Goal: Information Seeking & Learning: Learn about a topic

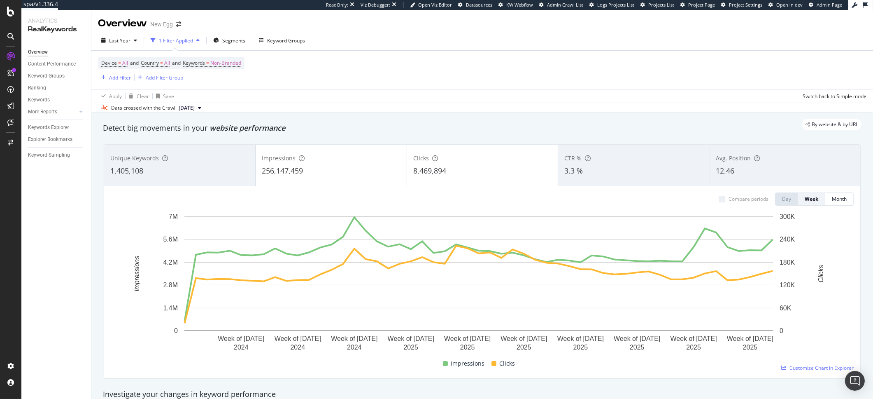
click at [375, 110] on div "Data crossed with the Crawl 2025 Aug. 1st" at bounding box center [482, 108] width 782 height 10
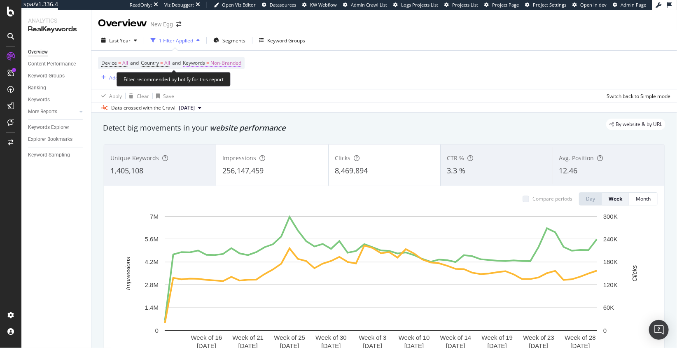
click at [232, 65] on span "Non-Branded" at bounding box center [225, 63] width 31 height 12
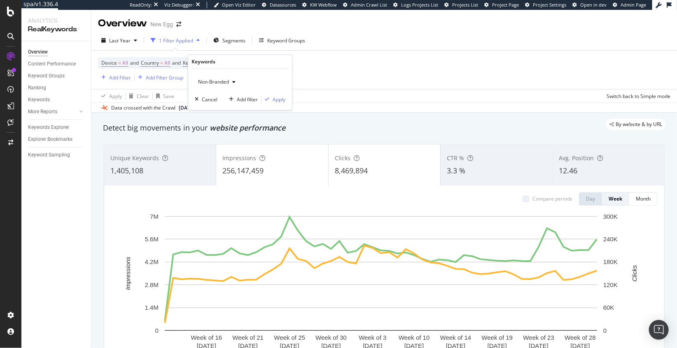
click at [222, 82] on span "Non-Branded" at bounding box center [212, 81] width 34 height 7
click at [222, 119] on span "Anonymized queries" at bounding box center [244, 121] width 84 height 7
click at [280, 100] on div "Apply" at bounding box center [279, 99] width 13 height 7
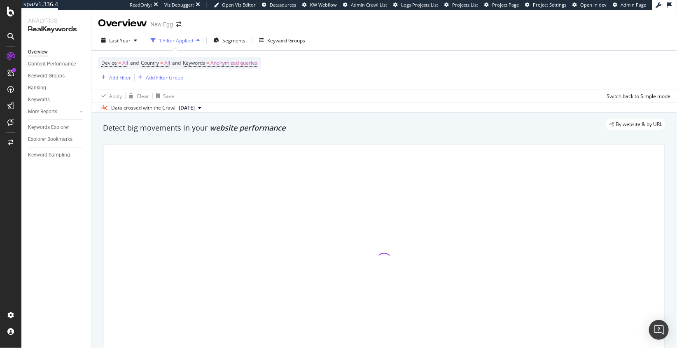
click at [401, 73] on div "Device = All and Country = All and Keywords = Anonymized queries Add Filter Add…" at bounding box center [384, 70] width 572 height 38
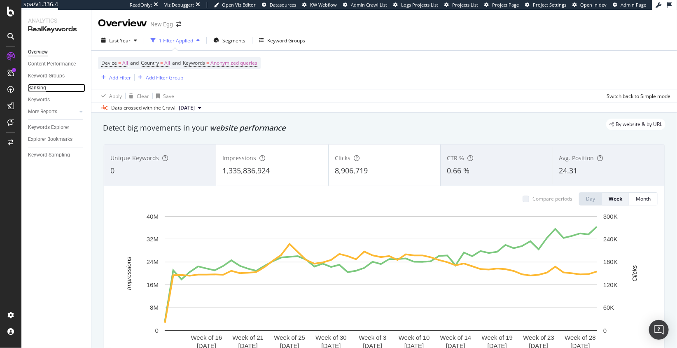
click at [37, 89] on div "Ranking" at bounding box center [37, 88] width 18 height 9
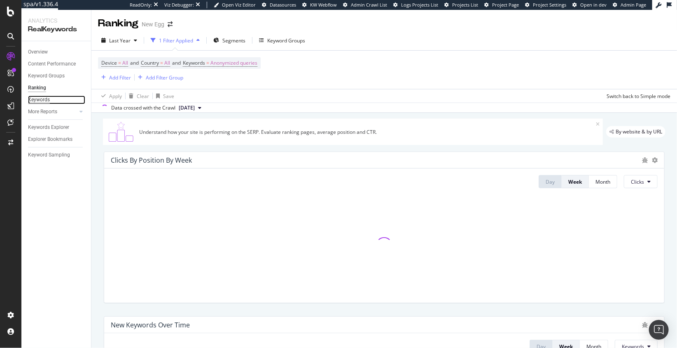
click at [41, 101] on div "Keywords" at bounding box center [39, 100] width 22 height 9
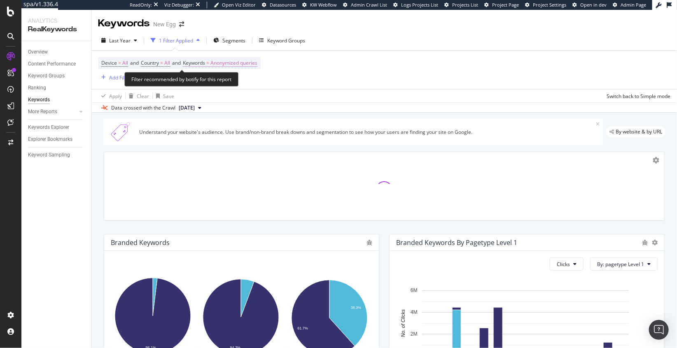
click at [233, 60] on span "Anonymized queries" at bounding box center [233, 63] width 47 height 12
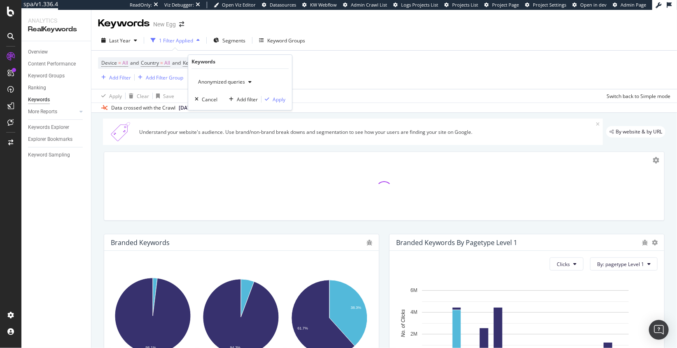
click at [224, 85] on div "Anonymized queries" at bounding box center [225, 82] width 60 height 12
click at [212, 145] on span "All" at bounding box center [244, 145] width 84 height 7
click at [279, 101] on div "Apply" at bounding box center [279, 99] width 13 height 7
click at [429, 109] on div "Data crossed with the Crawl 2025 Aug. 1st" at bounding box center [383, 108] width 585 height 10
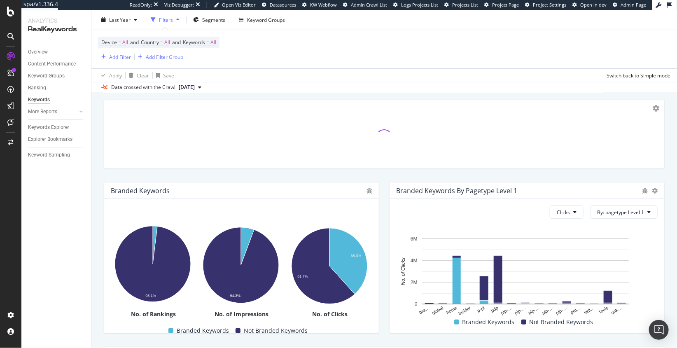
scroll to position [172, 0]
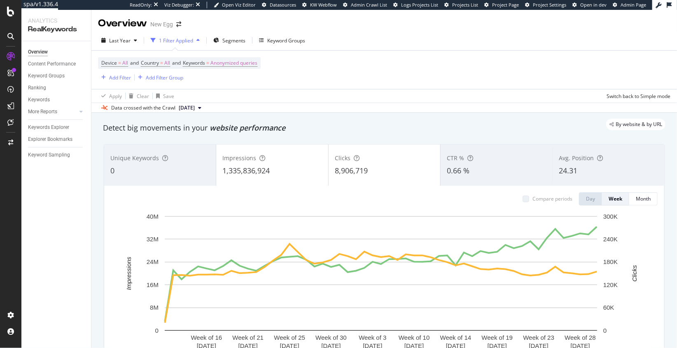
click at [407, 83] on div "Device = All and Country = All and Keywords = Anonymized queries Add Filter Add…" at bounding box center [384, 70] width 572 height 38
